Goal: Find specific page/section: Find specific page/section

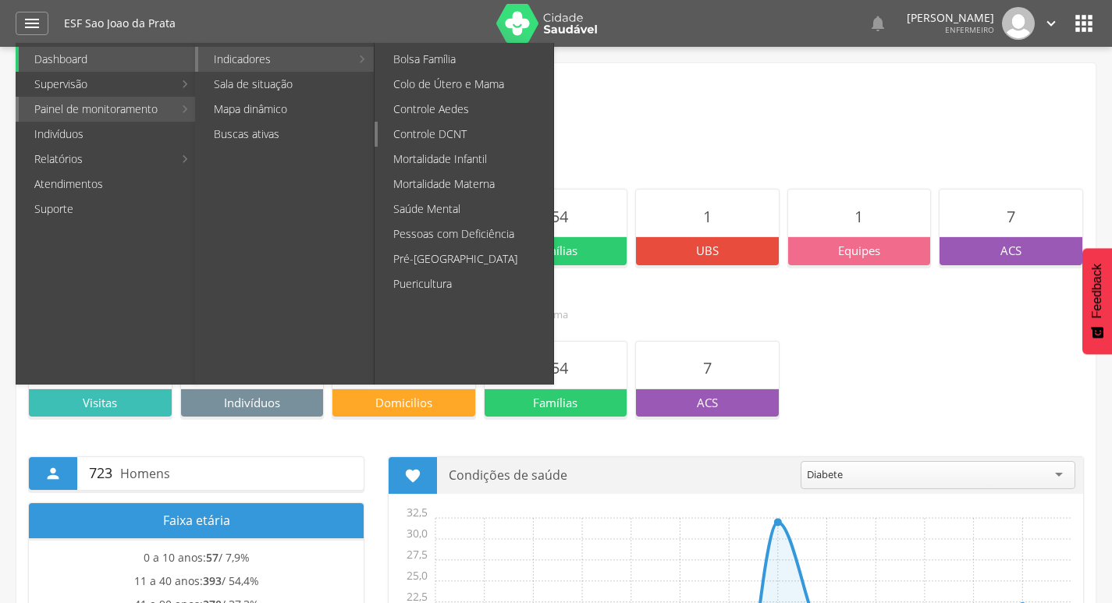
click at [458, 133] on link "Controle DCNT" at bounding box center [466, 134] width 176 height 25
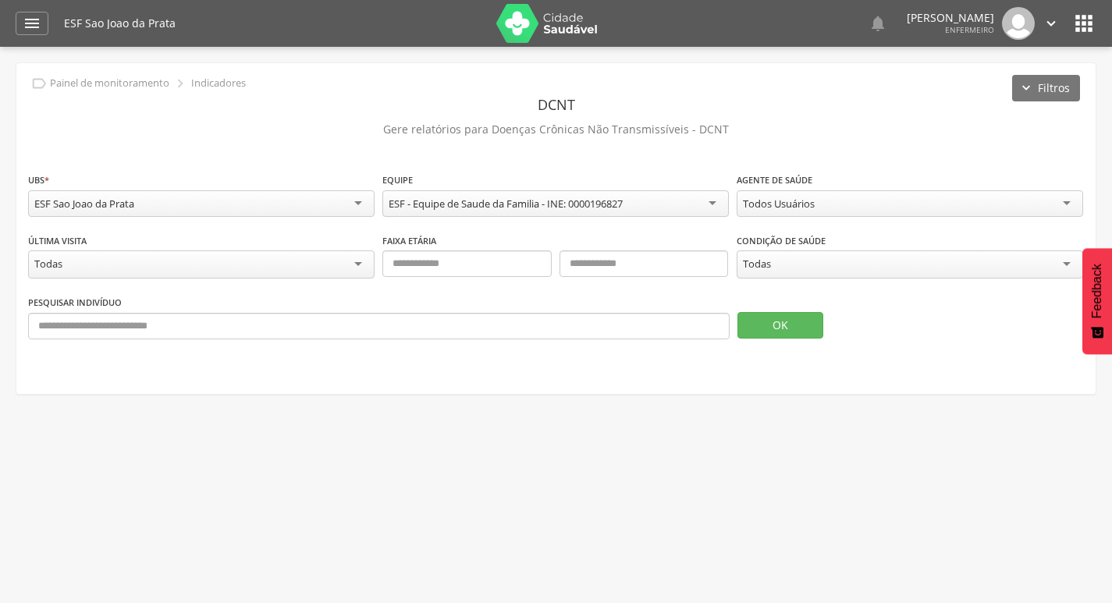
click at [789, 269] on div "Todas" at bounding box center [910, 264] width 346 height 28
click at [785, 187] on div "**********" at bounding box center [910, 196] width 346 height 49
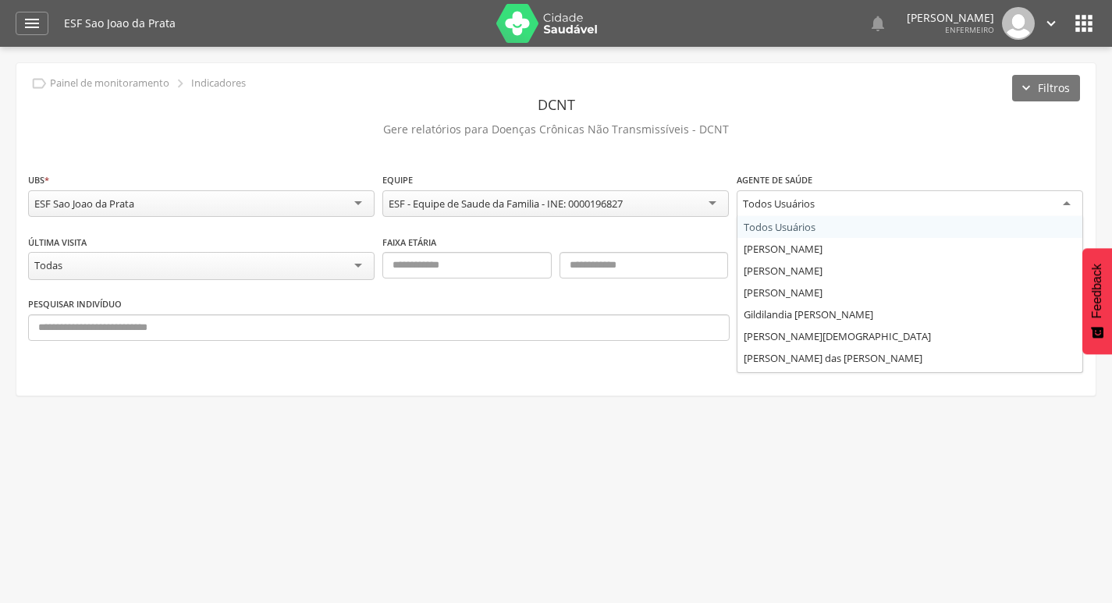
click at [788, 203] on div "Todos Usuários" at bounding box center [779, 204] width 72 height 14
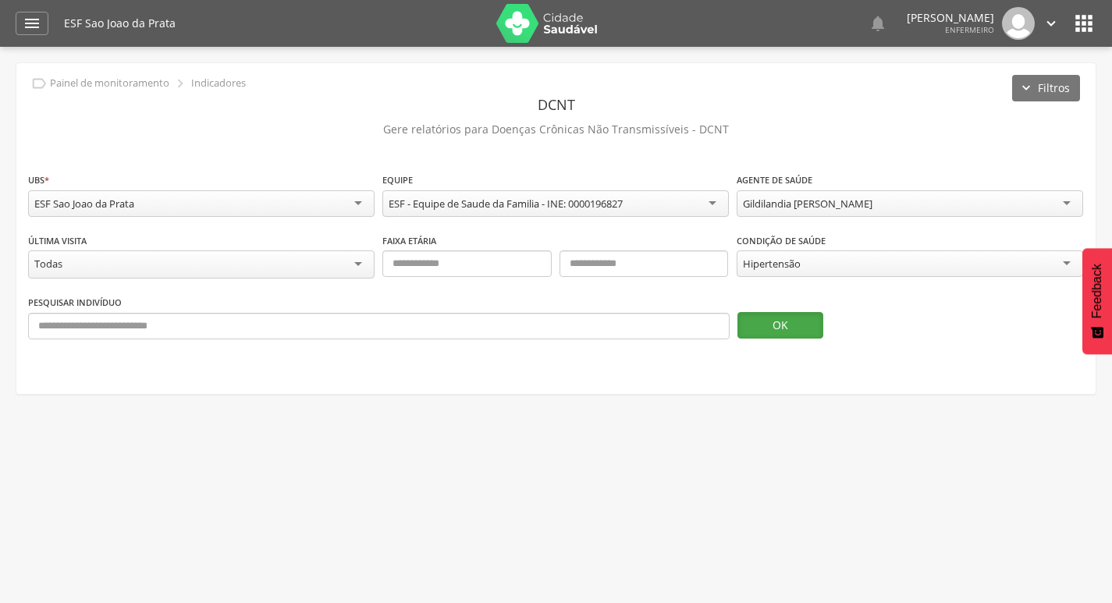
click at [794, 326] on button "OK" at bounding box center [780, 325] width 86 height 27
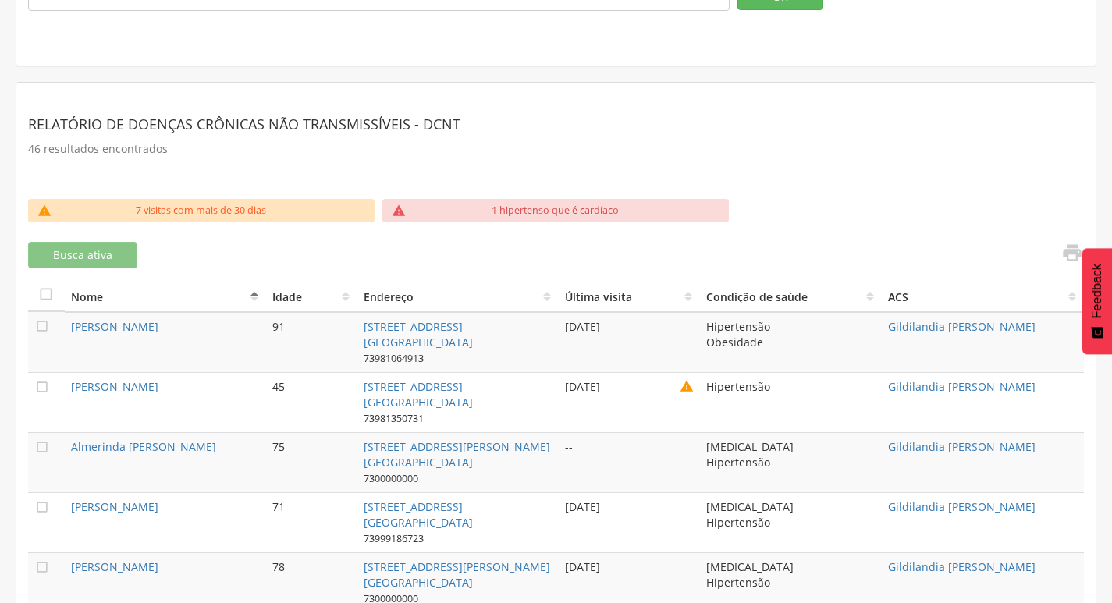
scroll to position [234, 0]
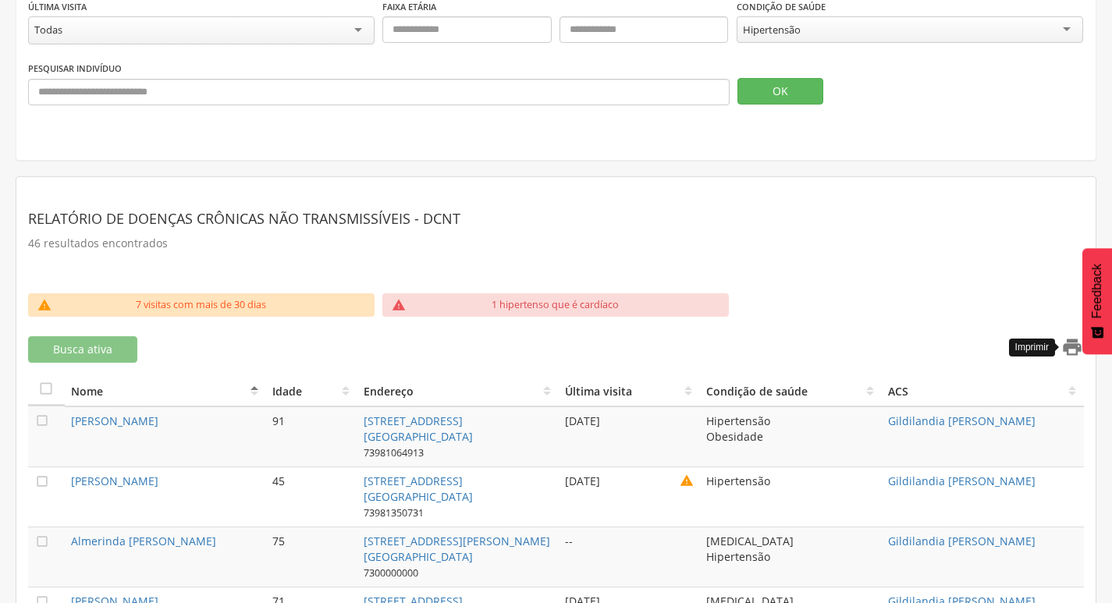
click at [1071, 346] on icon "" at bounding box center [1072, 347] width 22 height 22
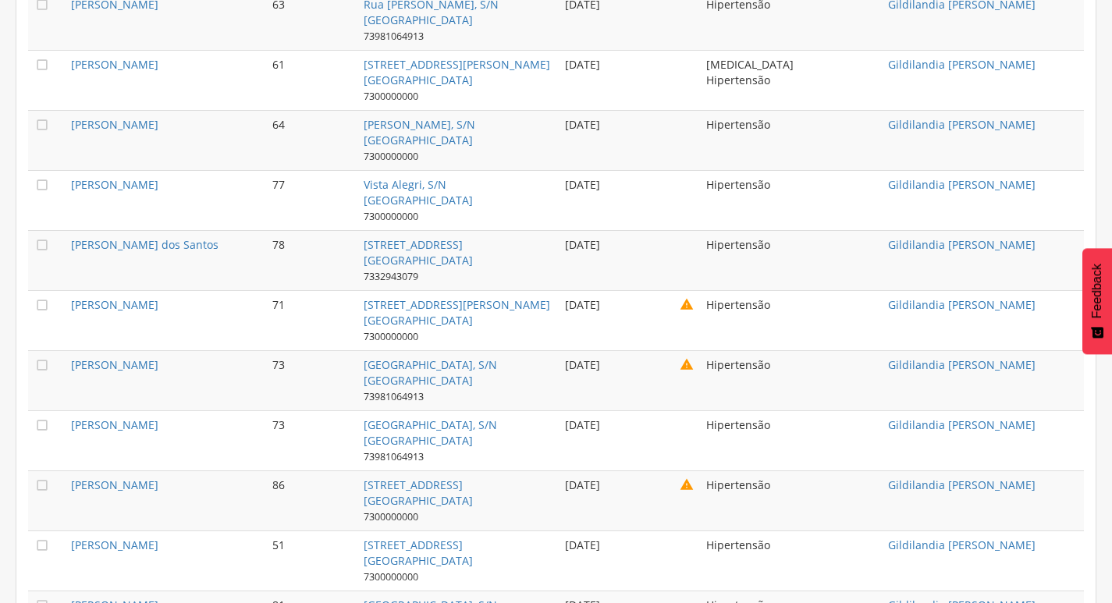
scroll to position [2796, 0]
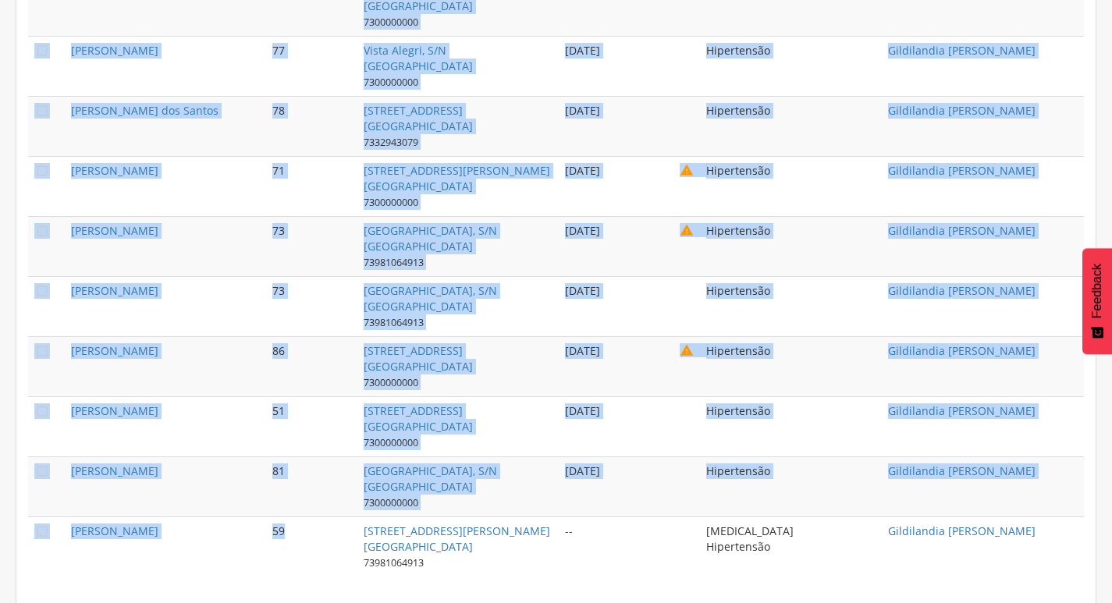
drag, startPoint x: 61, startPoint y: 193, endPoint x: 310, endPoint y: 511, distance: 404.1
copy tbody " Loremip Dolorsi ame Consec 14 Adi Eli Seddo, 85 Eiu Temp in Utlab 86435544071…"
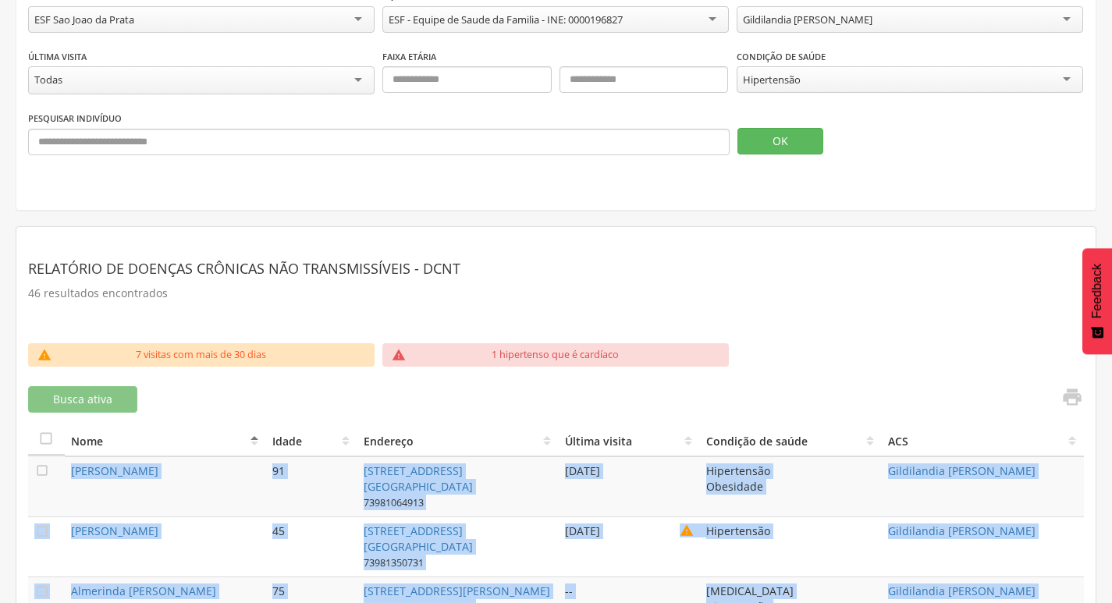
scroll to position [0, 0]
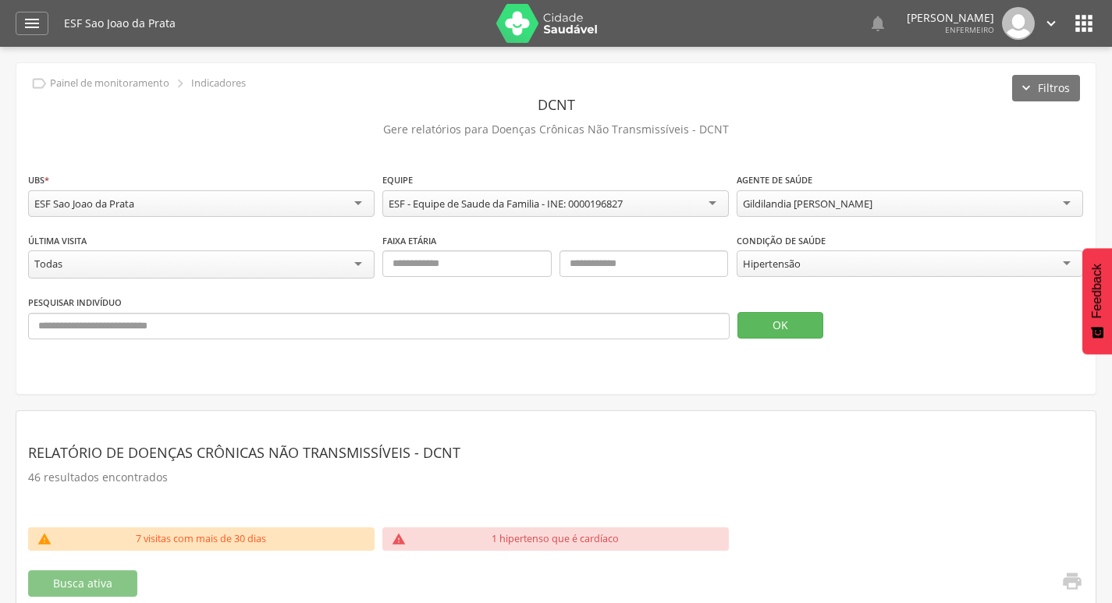
click at [1084, 27] on icon "" at bounding box center [1083, 23] width 25 height 25
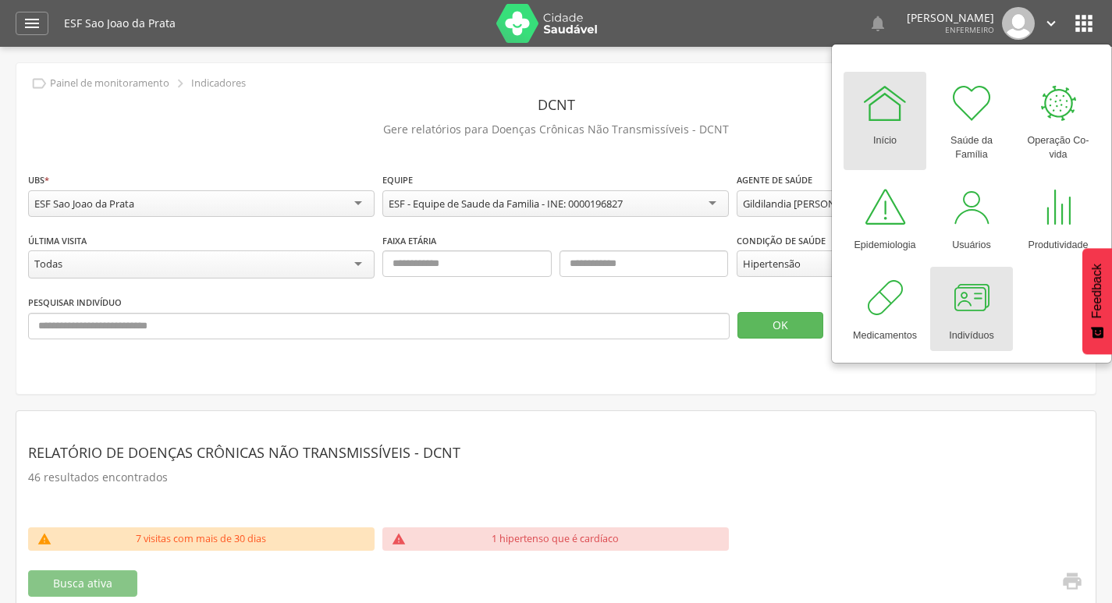
click at [964, 321] on div "Indivíduos" at bounding box center [971, 332] width 44 height 22
